Goal: Transaction & Acquisition: Purchase product/service

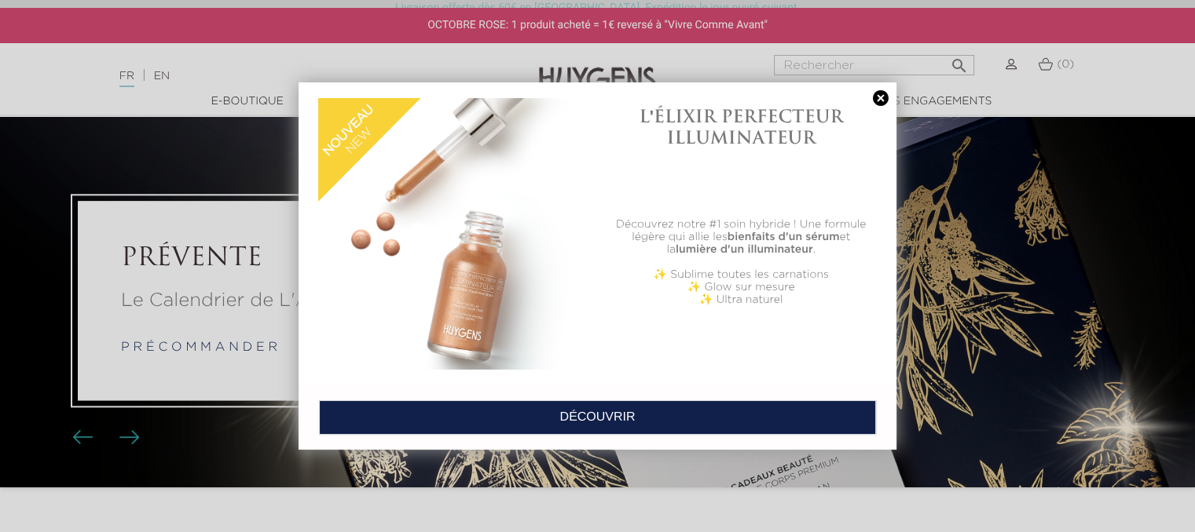
drag, startPoint x: 1199, startPoint y: 33, endPoint x: 1206, endPoint y: 38, distance: 8.3
click at [1194, 38] on html "Livraison offerte dès 60€ en France. Expédition le jour ouvré suivant. OCTOBRE …" at bounding box center [597, 240] width 1195 height 532
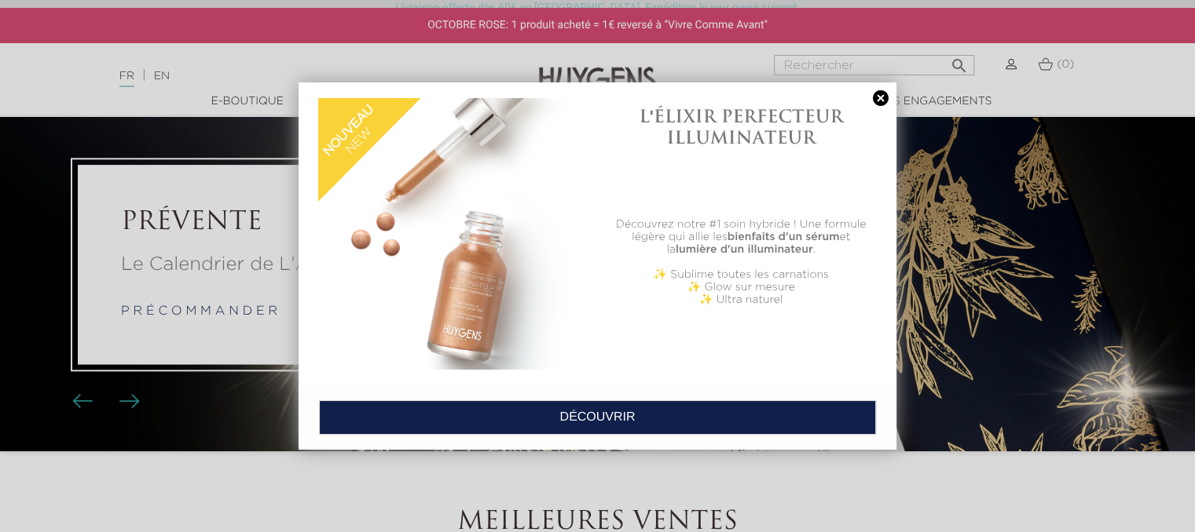
click at [882, 99] on link at bounding box center [880, 98] width 22 height 16
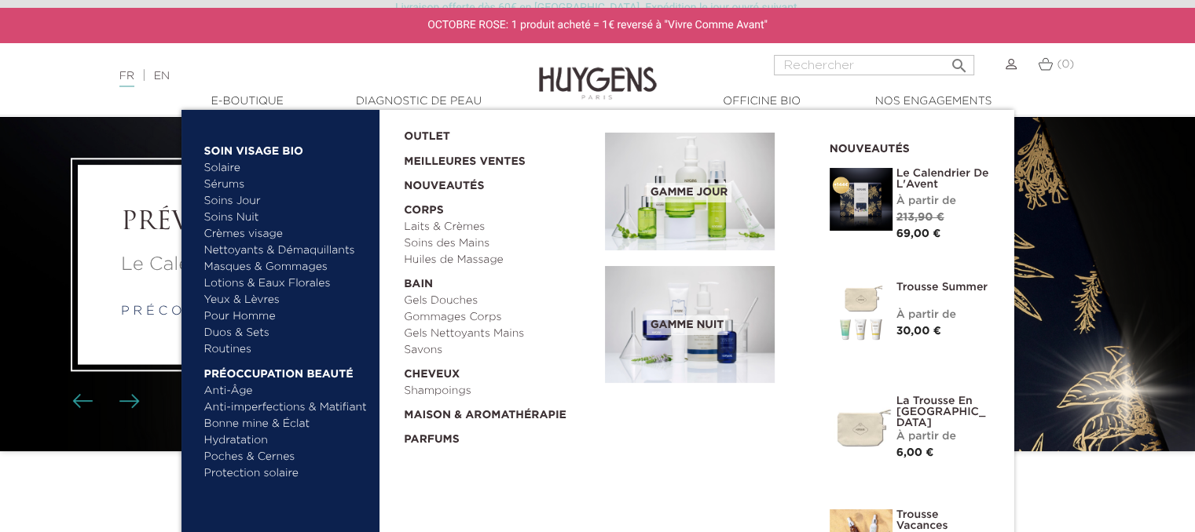
click at [242, 104] on link "  E-Boutique" at bounding box center [247, 101] width 157 height 16
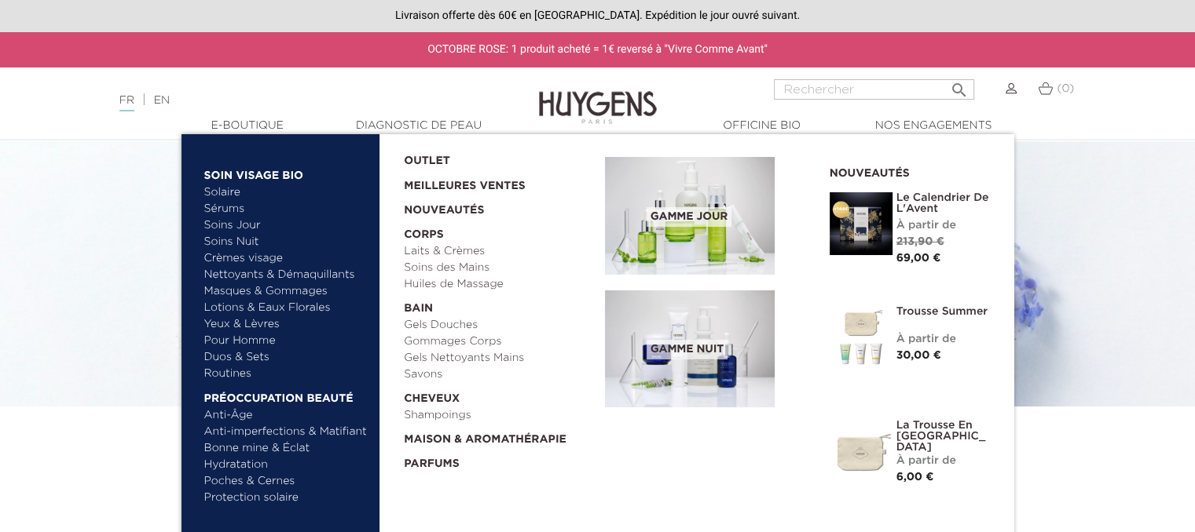
click at [245, 225] on link "Soins Jour" at bounding box center [286, 226] width 164 height 16
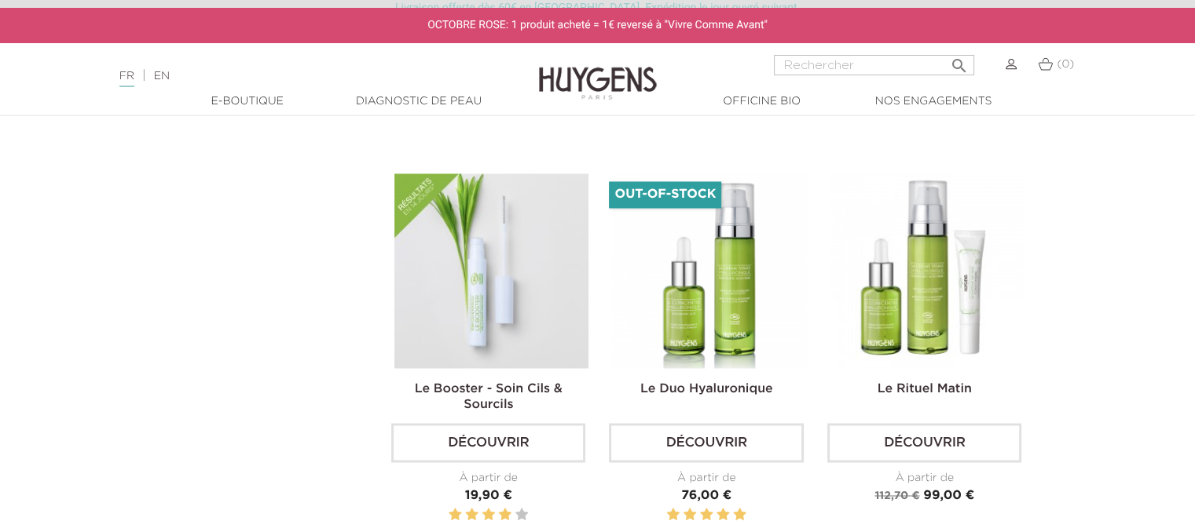
scroll to position [2076, 0]
